Goal: Information Seeking & Learning: Learn about a topic

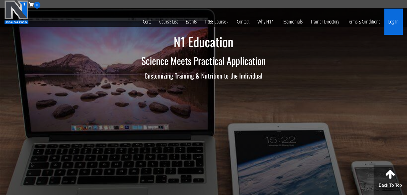
click at [398, 18] on link "Log In" at bounding box center [393, 22] width 18 height 26
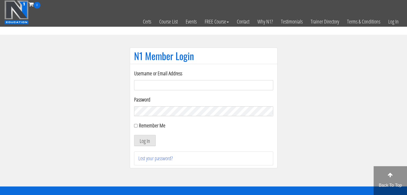
click at [179, 85] on input "Username or Email Address" at bounding box center [203, 85] width 139 height 10
type input "meli597ca@gmail.com"
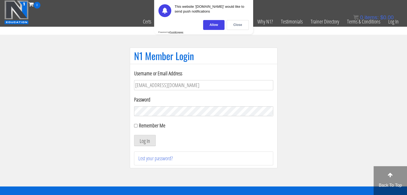
click at [134, 135] on button "Log In" at bounding box center [145, 140] width 22 height 11
click at [236, 24] on div "Close" at bounding box center [238, 25] width 22 height 10
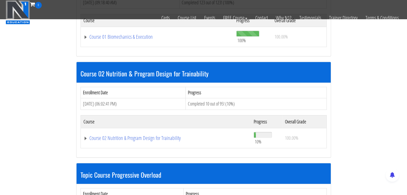
scroll to position [214, 0]
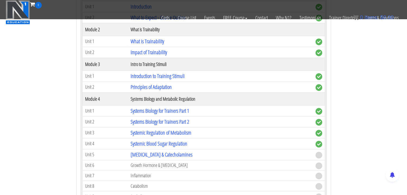
scroll to position [375, 0]
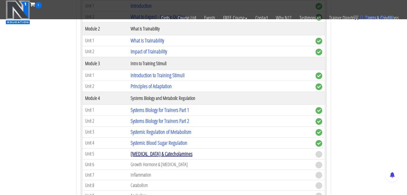
click at [166, 155] on link "Cortisol & Catecholamines" at bounding box center [162, 153] width 62 height 7
click at [167, 151] on link "Cortisol & Catecholamines" at bounding box center [162, 153] width 62 height 7
